Goal: Communication & Community: Share content

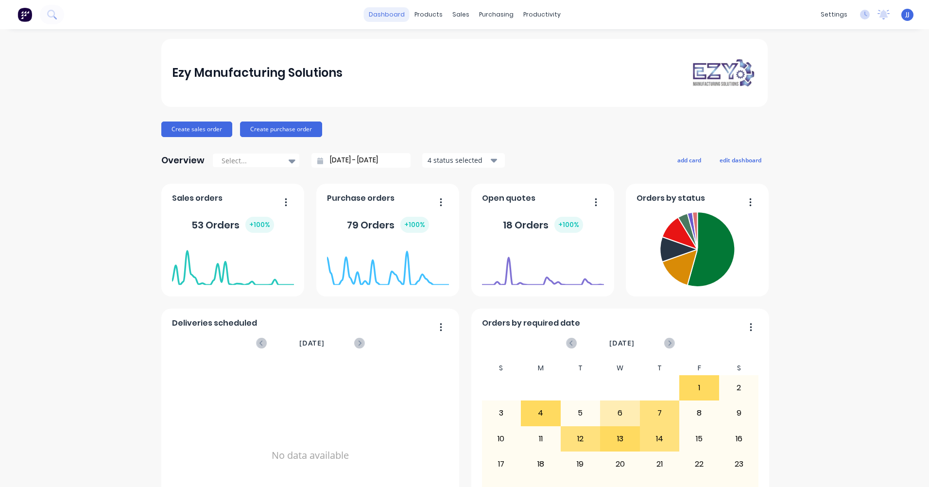
click at [381, 18] on link "dashboard" at bounding box center [387, 14] width 46 height 15
click at [481, 43] on div "Sales Orders" at bounding box center [493, 46] width 40 height 9
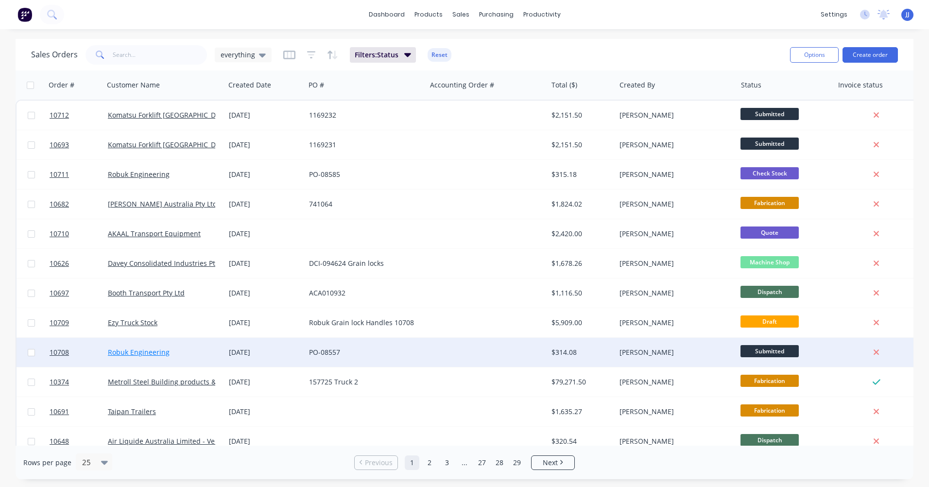
click at [162, 353] on link "Robuk Engineering" at bounding box center [139, 352] width 62 height 9
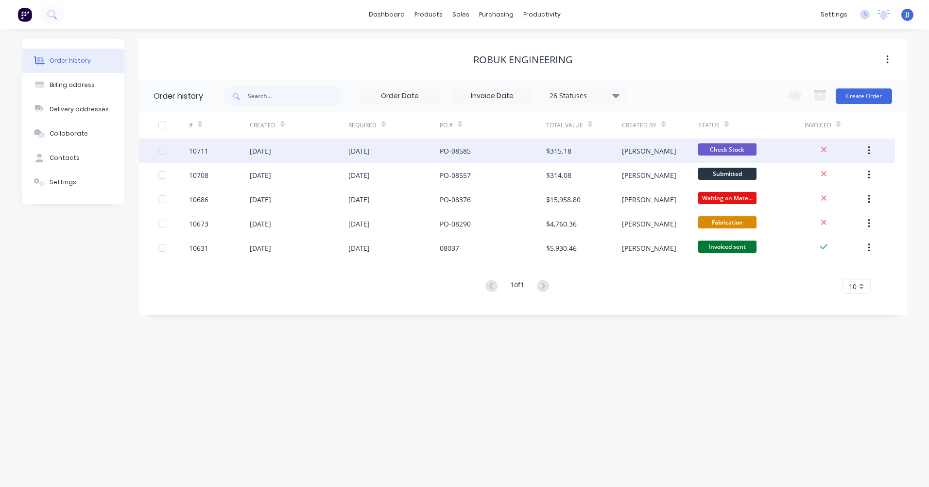
click at [247, 153] on div "10711" at bounding box center [219, 151] width 61 height 24
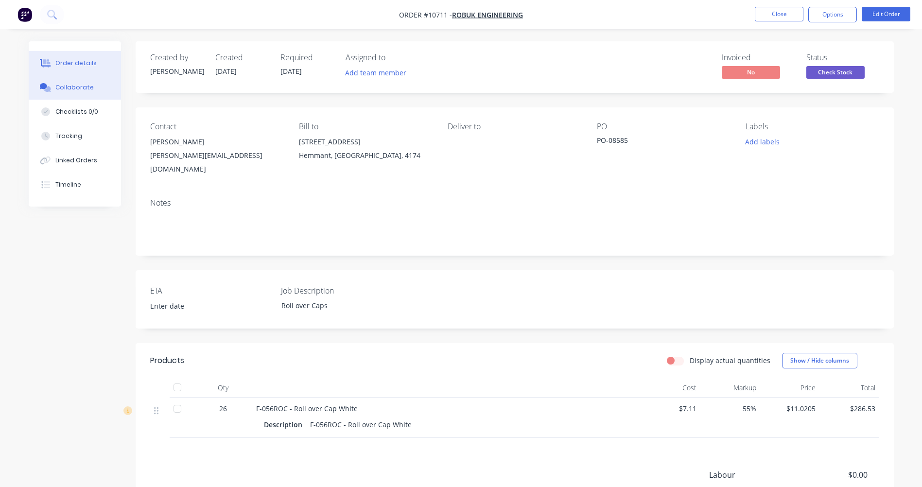
click at [52, 85] on div at bounding box center [45, 87] width 15 height 9
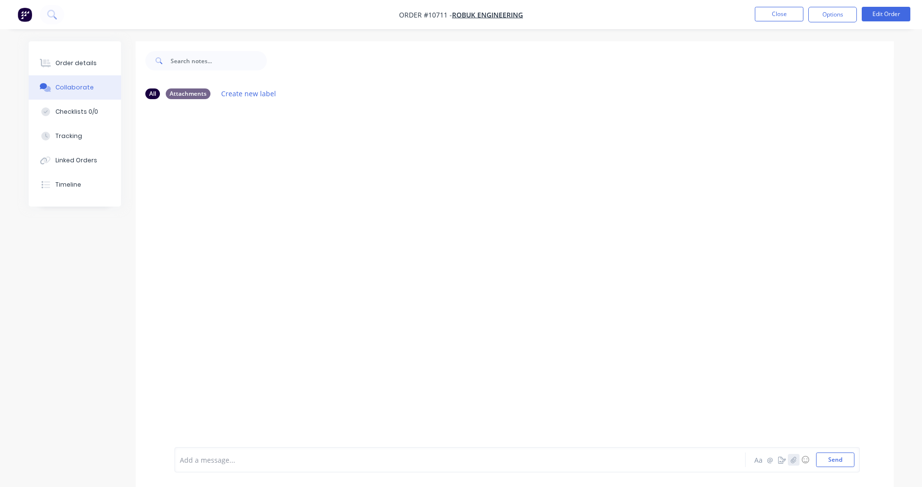
click at [792, 461] on icon "button" at bounding box center [793, 459] width 6 height 7
click at [839, 460] on button "Send" at bounding box center [835, 460] width 38 height 15
